Goal: Complete application form

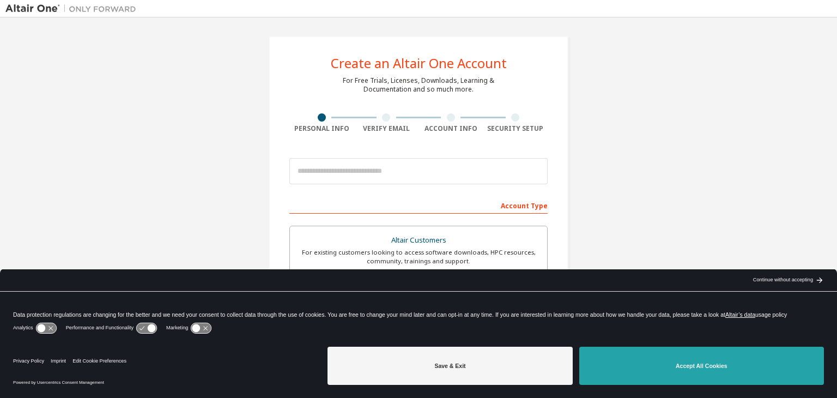
click at [649, 361] on button "Accept All Cookies" at bounding box center [701, 365] width 245 height 38
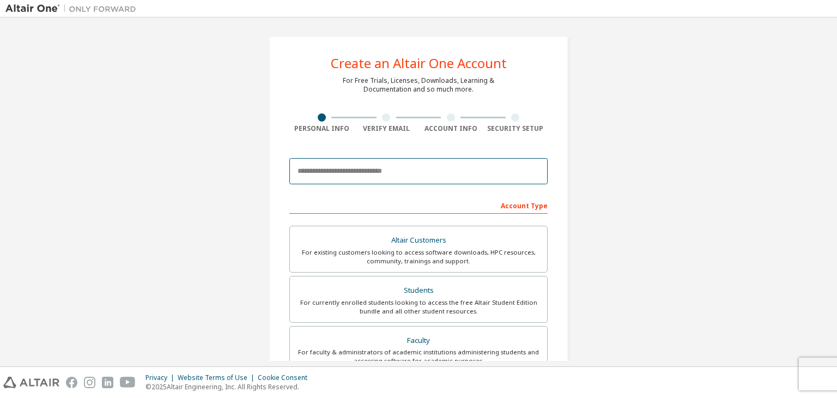
click at [363, 182] on input "email" at bounding box center [418, 171] width 258 height 26
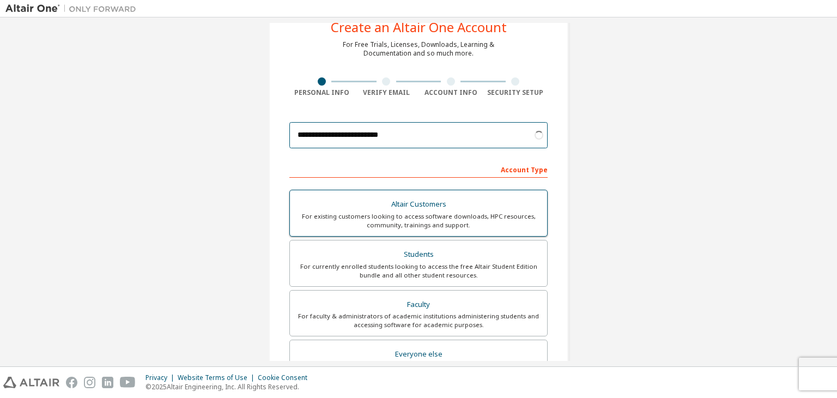
scroll to position [54, 0]
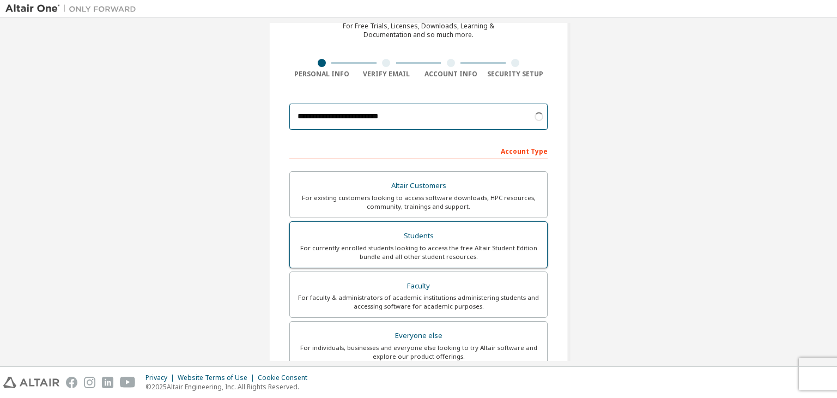
type input "**********"
click at [460, 237] on div "Students" at bounding box center [418, 235] width 244 height 15
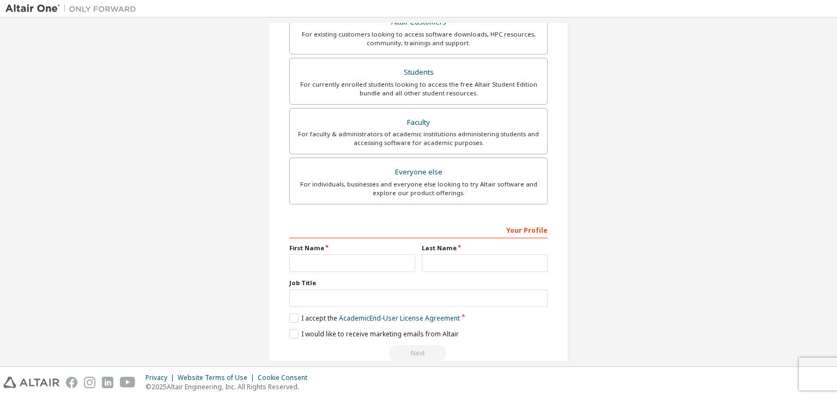
scroll to position [237, 0]
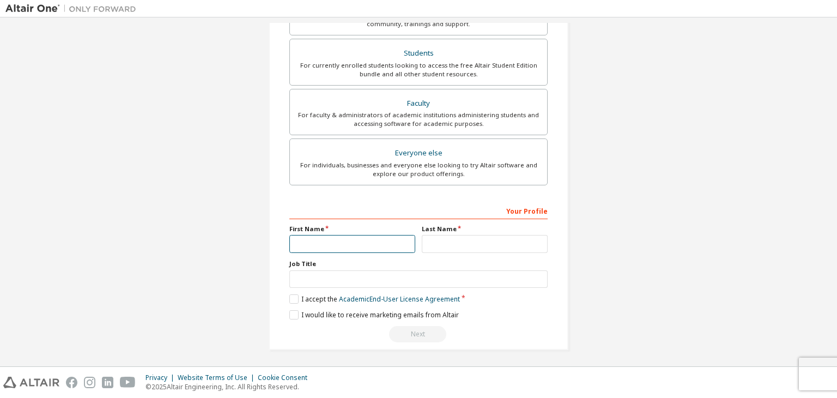
click at [333, 246] on input "text" at bounding box center [352, 244] width 126 height 18
type input "***"
click at [454, 242] on input "text" at bounding box center [485, 244] width 126 height 18
type input "*****"
click at [290, 295] on label "I accept the Academic End-User License Agreement" at bounding box center [374, 298] width 170 height 9
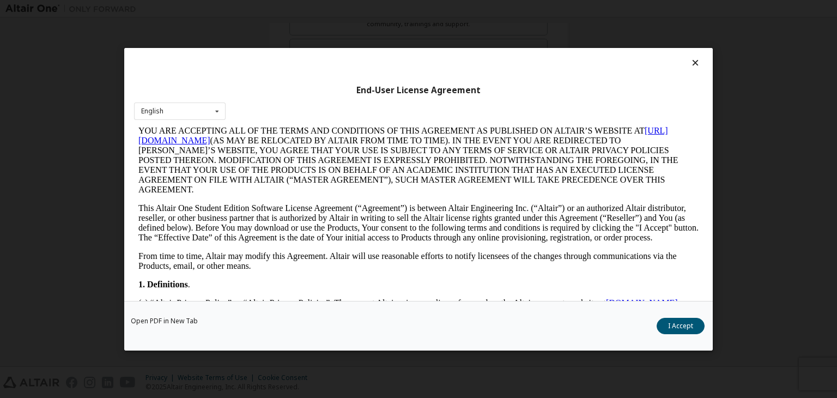
scroll to position [218, 0]
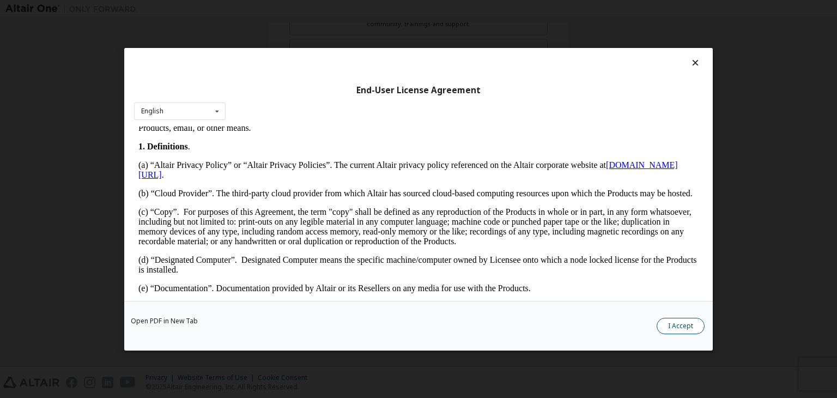
click at [675, 326] on button "I Accept" at bounding box center [680, 326] width 48 height 16
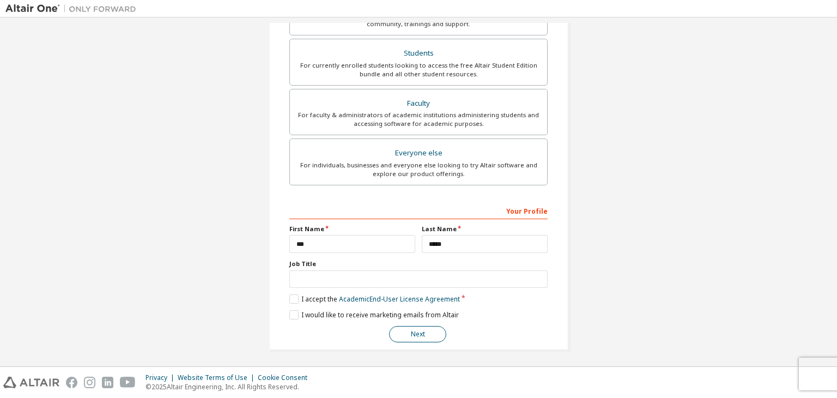
click at [424, 337] on button "Next" at bounding box center [417, 334] width 57 height 16
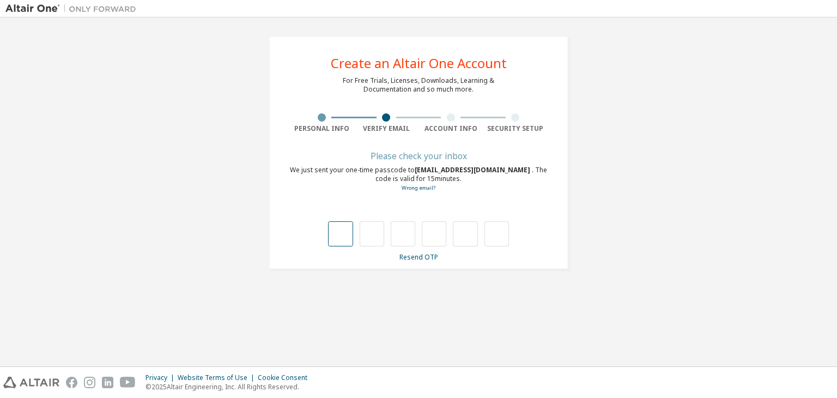
type input "*"
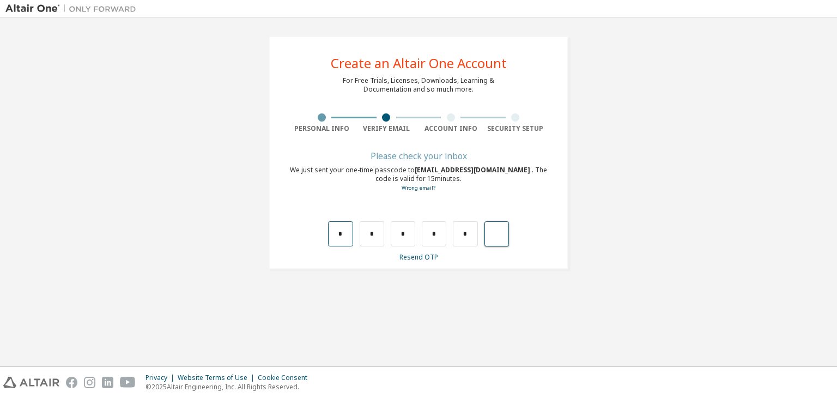
type input "*"
